Goal: Transaction & Acquisition: Purchase product/service

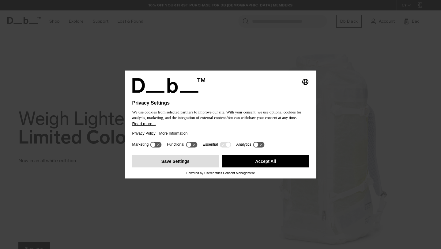
click at [183, 163] on button "Save Settings" at bounding box center [175, 161] width 87 height 12
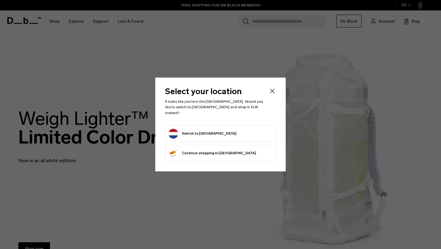
click at [181, 129] on button "Switch to [GEOGRAPHIC_DATA]" at bounding box center [203, 134] width 68 height 10
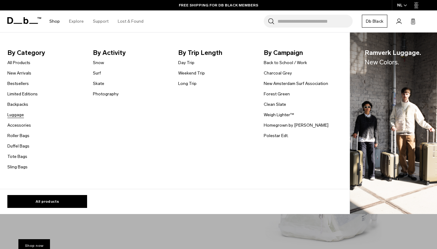
click at [16, 117] on link "Luggage" at bounding box center [15, 115] width 17 height 6
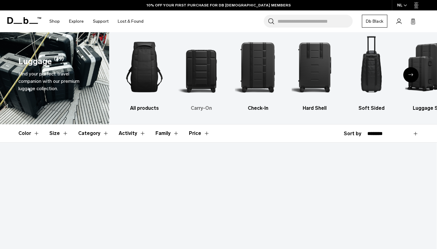
click at [208, 74] on img "2 / 6" at bounding box center [201, 66] width 46 height 69
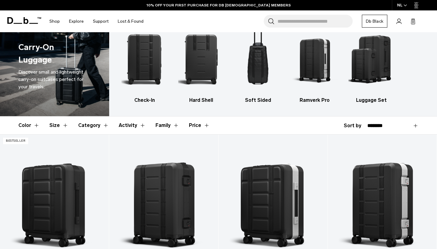
scroll to position [33, 0]
